Goal: Task Accomplishment & Management: Manage account settings

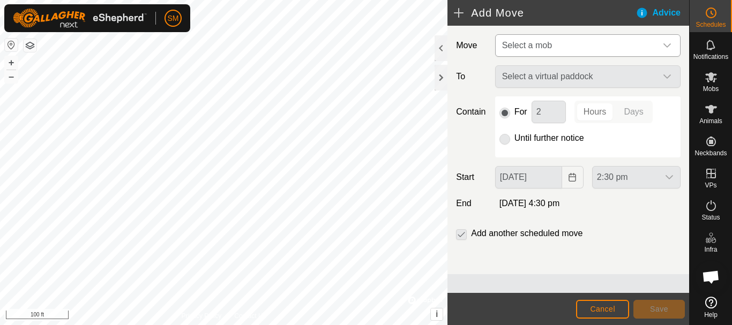
click at [553, 48] on span "Select a mob" at bounding box center [577, 45] width 159 height 21
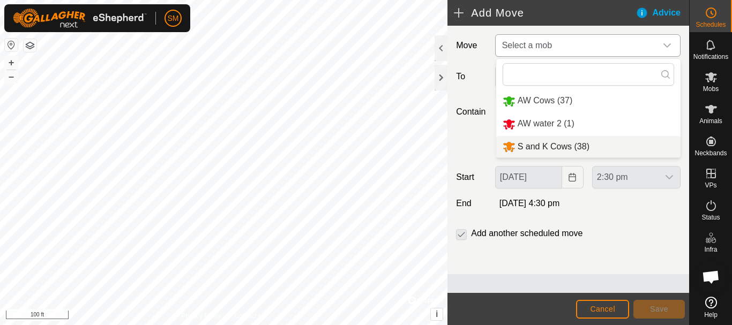
click at [548, 150] on li "S and K Cows (38)" at bounding box center [588, 147] width 184 height 22
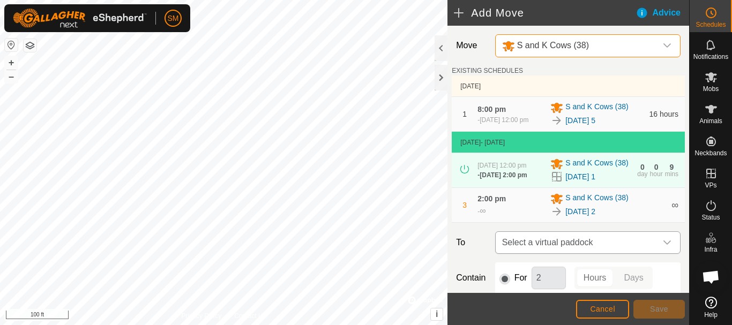
click at [659, 254] on div "dropdown trigger" at bounding box center [667, 242] width 21 height 21
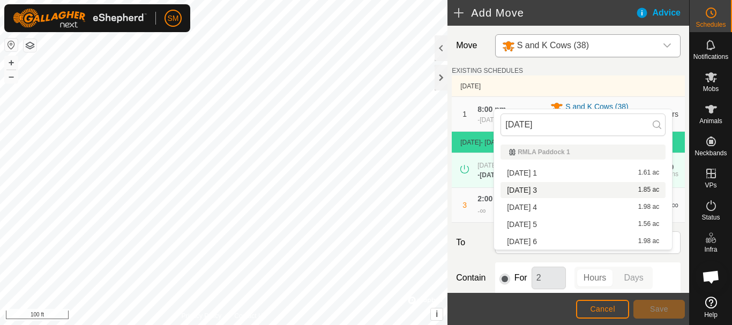
type input "[DATE]"
click at [547, 189] on li "[DATE] 3 1.85 ac" at bounding box center [583, 190] width 165 height 16
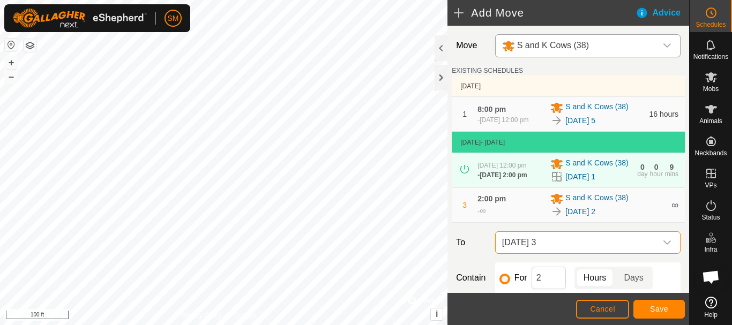
click at [547, 254] on span "[DATE] 3" at bounding box center [577, 242] width 159 height 21
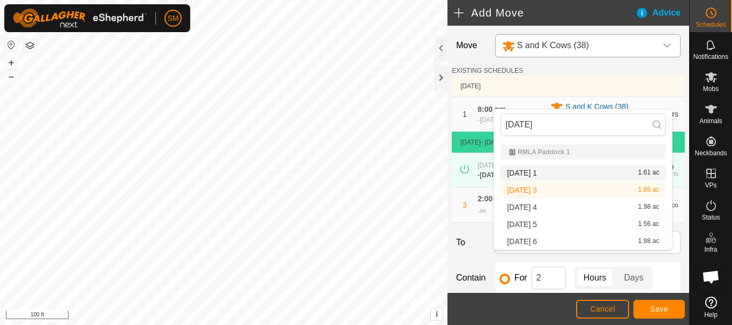
drag, startPoint x: 553, startPoint y: 126, endPoint x: 474, endPoint y: 131, distance: 78.9
click at [474, 131] on body "SM Schedules Notifications Mobs Animals Neckbands VPs Status Infra Heatmap Help…" at bounding box center [366, 162] width 732 height 325
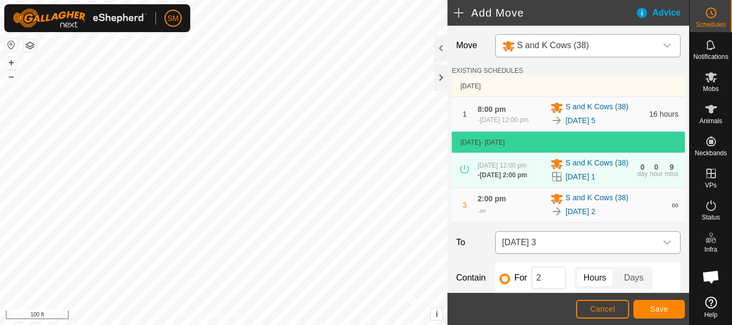
click at [563, 254] on span "[DATE] 3" at bounding box center [577, 242] width 159 height 21
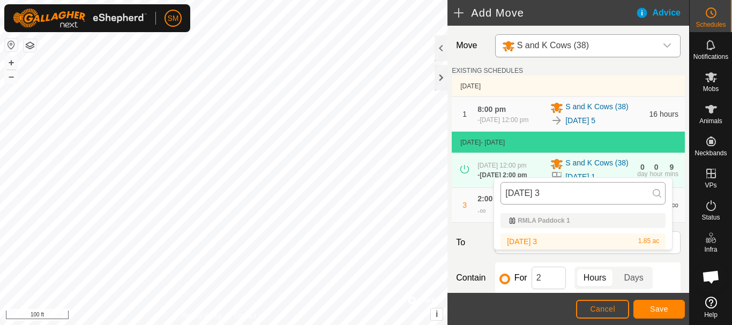
drag, startPoint x: 551, startPoint y: 192, endPoint x: 504, endPoint y: 196, distance: 47.3
click at [504, 196] on input "[DATE] 3" at bounding box center [583, 193] width 165 height 23
type input "[DATE] 3"
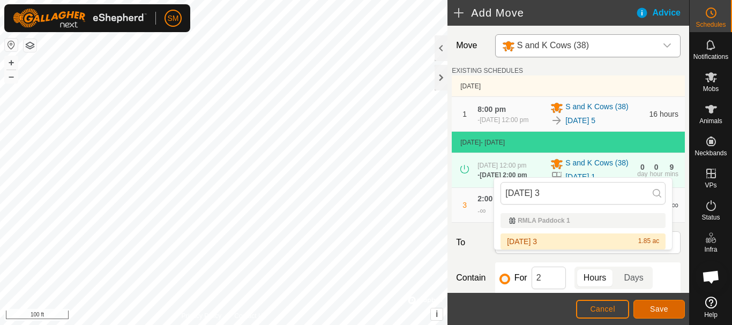
click at [673, 316] on button "Save" at bounding box center [658, 309] width 51 height 19
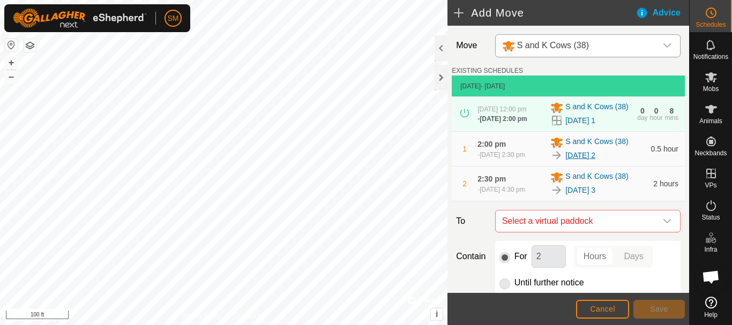
click at [595, 161] on link "[DATE] 2" at bounding box center [580, 155] width 30 height 11
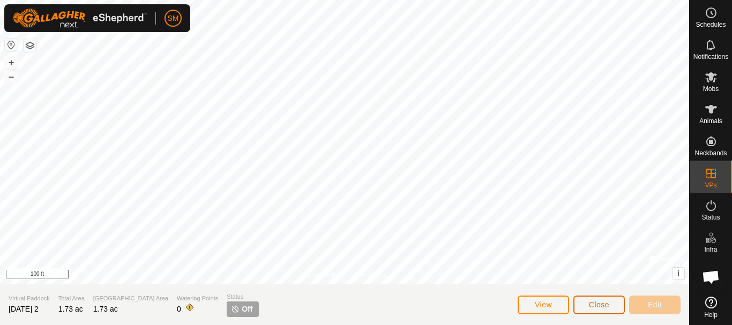
click at [593, 305] on span "Close" at bounding box center [599, 305] width 20 height 9
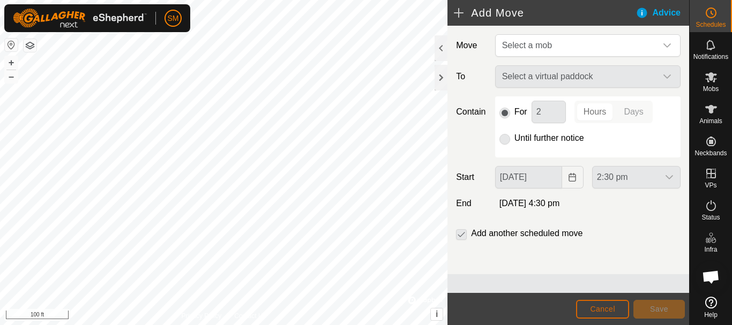
click at [602, 310] on span "Cancel" at bounding box center [602, 309] width 25 height 9
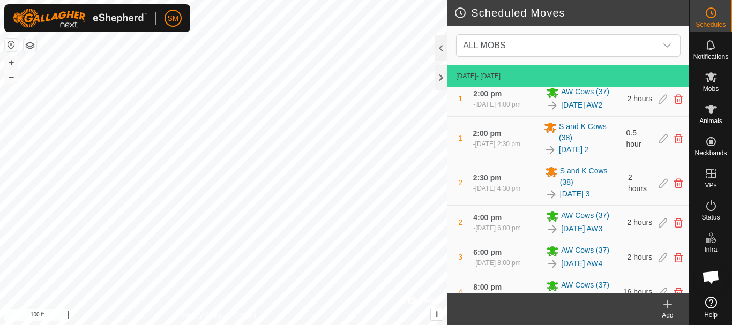
scroll to position [76, 0]
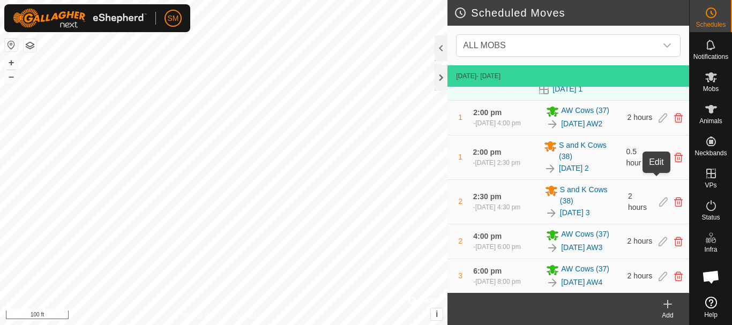
click at [659, 162] on icon at bounding box center [663, 158] width 9 height 10
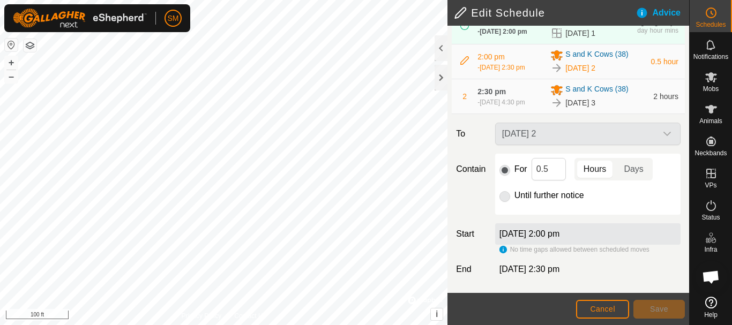
scroll to position [107, 0]
click at [555, 173] on input "0.5" at bounding box center [549, 169] width 34 height 23
type input "2"
click at [665, 315] on button "Save" at bounding box center [658, 309] width 51 height 19
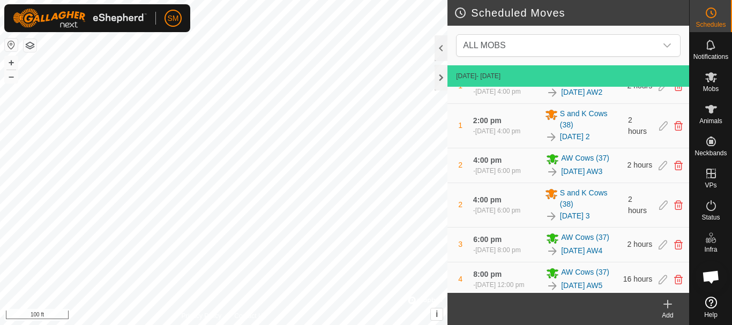
scroll to position [161, 0]
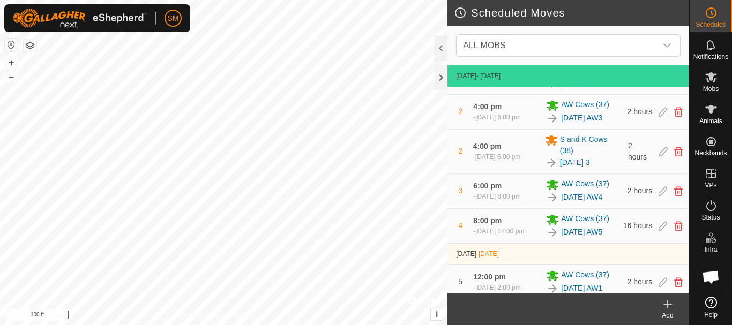
click at [669, 307] on icon at bounding box center [667, 304] width 13 height 13
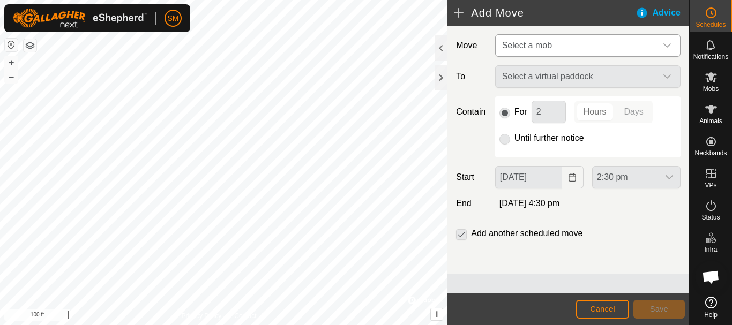
click at [628, 56] on p-select "Select a mob" at bounding box center [587, 45] width 185 height 23
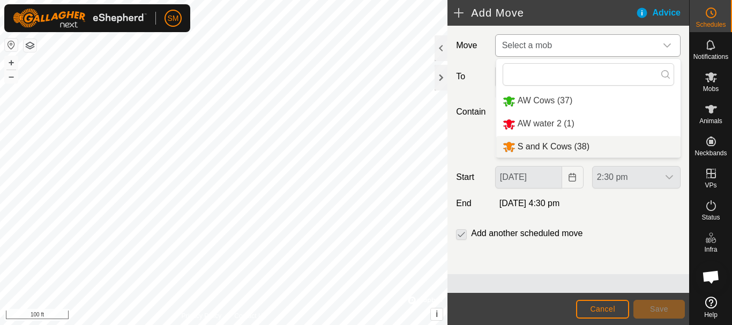
click at [550, 146] on li "S and K Cows (38)" at bounding box center [588, 147] width 184 height 22
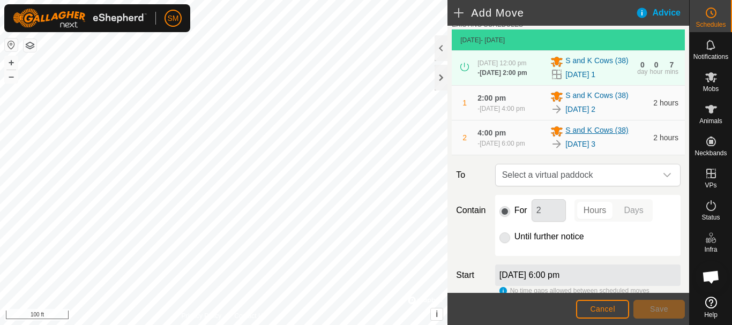
scroll to position [157, 0]
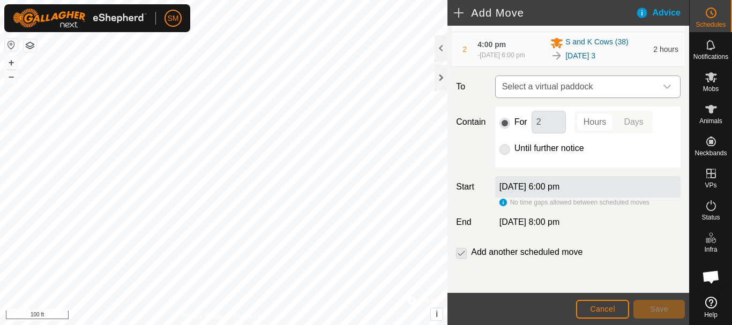
click at [629, 86] on span "Select a virtual paddock" at bounding box center [577, 86] width 159 height 21
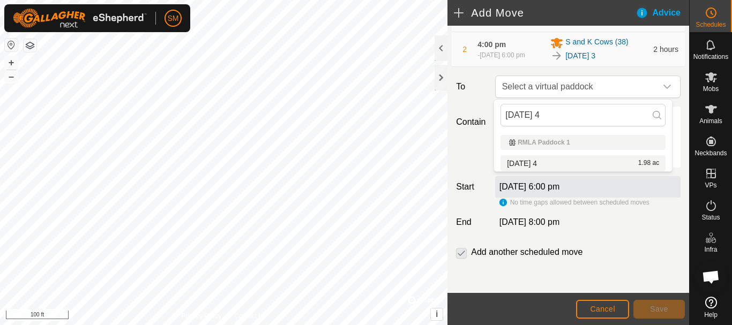
type input "[DATE] 4"
click at [537, 160] on li "[DATE] 4 1.98 ac" at bounding box center [583, 163] width 165 height 16
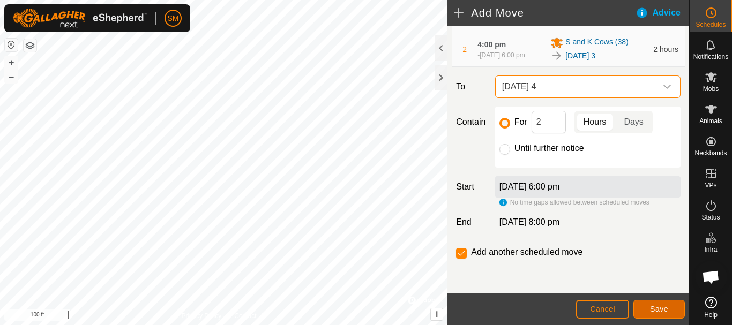
click at [666, 312] on span "Save" at bounding box center [659, 309] width 18 height 9
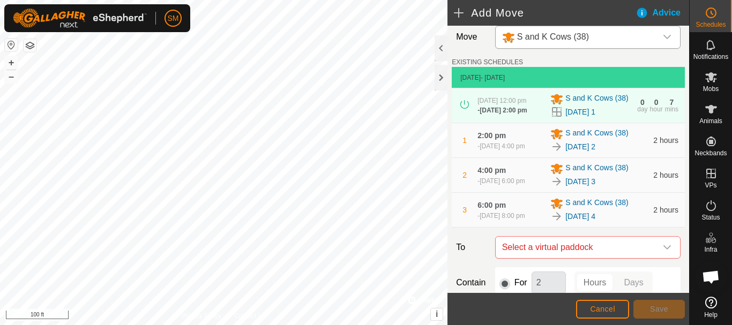
scroll to position [197, 0]
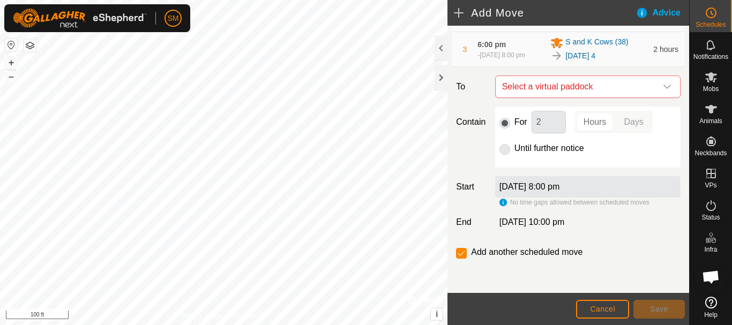
click at [663, 88] on icon "dropdown trigger" at bounding box center [667, 87] width 9 height 9
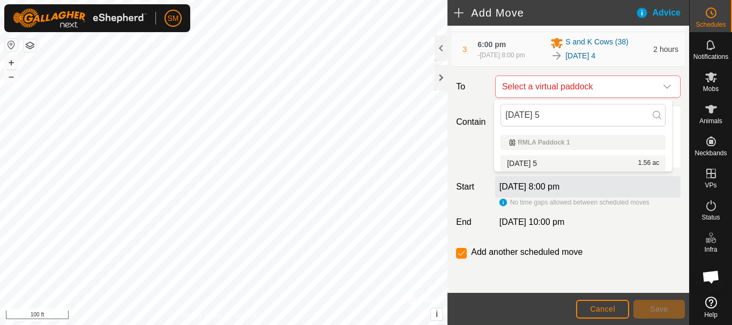
type input "[DATE] 5"
click at [528, 162] on li "[DATE] 5 1.56 ac" at bounding box center [583, 163] width 165 height 16
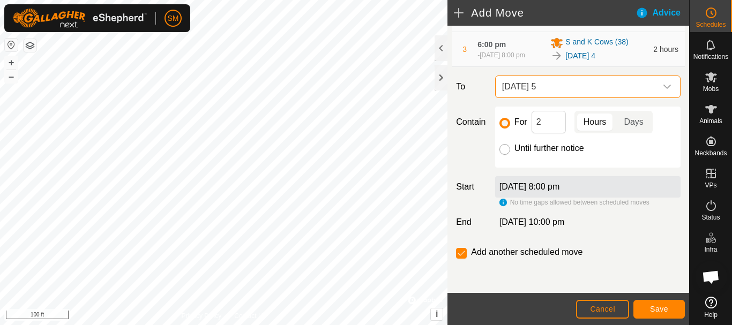
click at [502, 148] on input "Until further notice" at bounding box center [504, 149] width 11 height 11
radio input "true"
checkbox input "false"
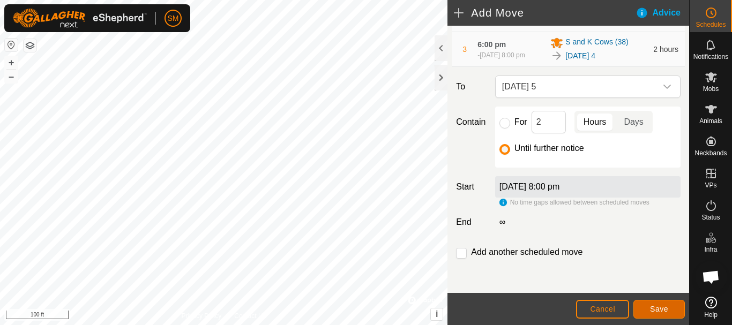
click at [645, 310] on button "Save" at bounding box center [658, 309] width 51 height 19
